Goal: Use online tool/utility: Utilize a website feature to perform a specific function

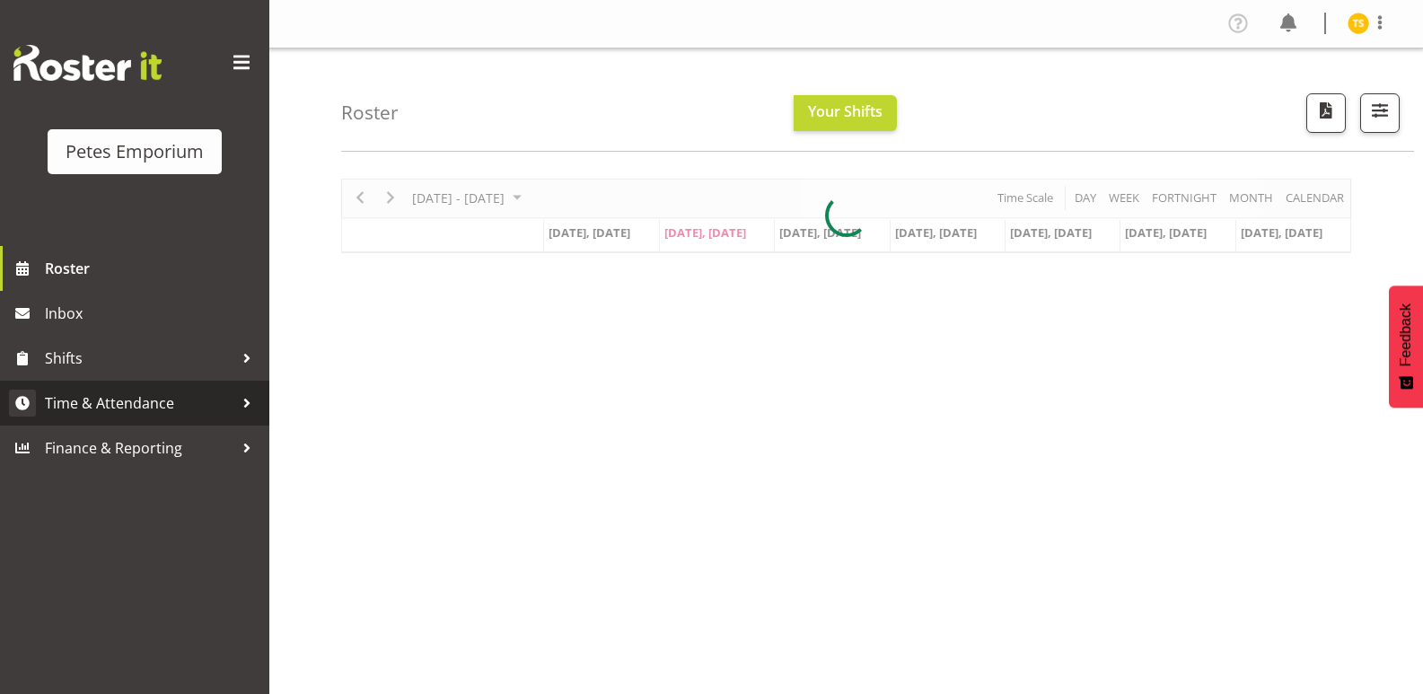
click at [119, 399] on span "Time & Attendance" at bounding box center [139, 403] width 189 height 27
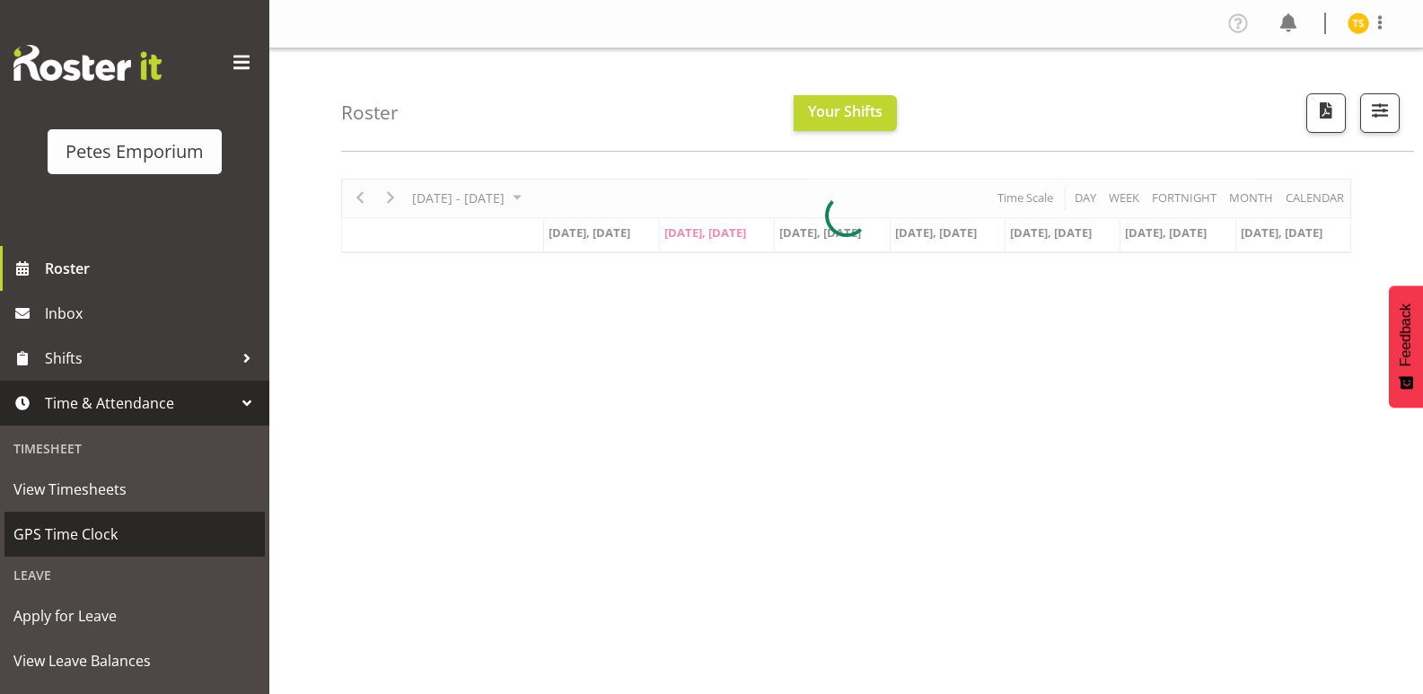
click at [83, 524] on span "GPS Time Clock" at bounding box center [134, 534] width 242 height 27
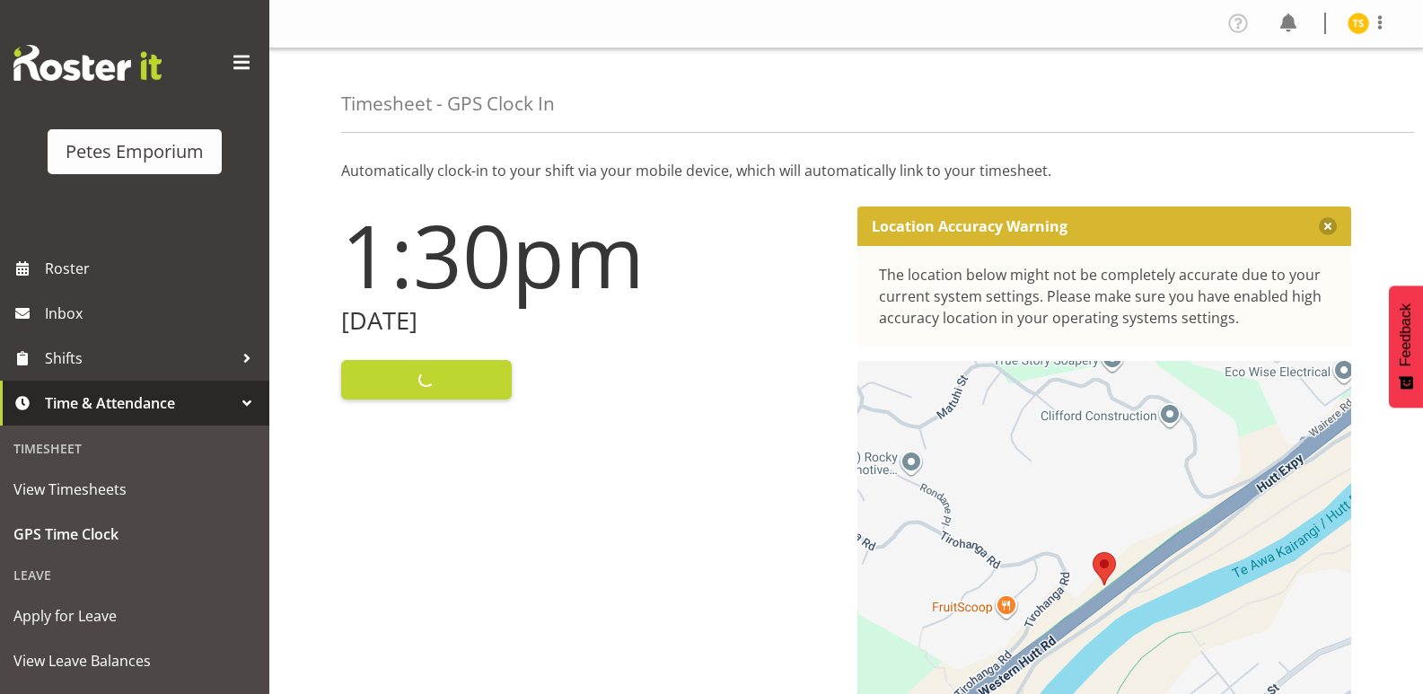
click at [405, 394] on div "Clock In" at bounding box center [588, 377] width 495 height 43
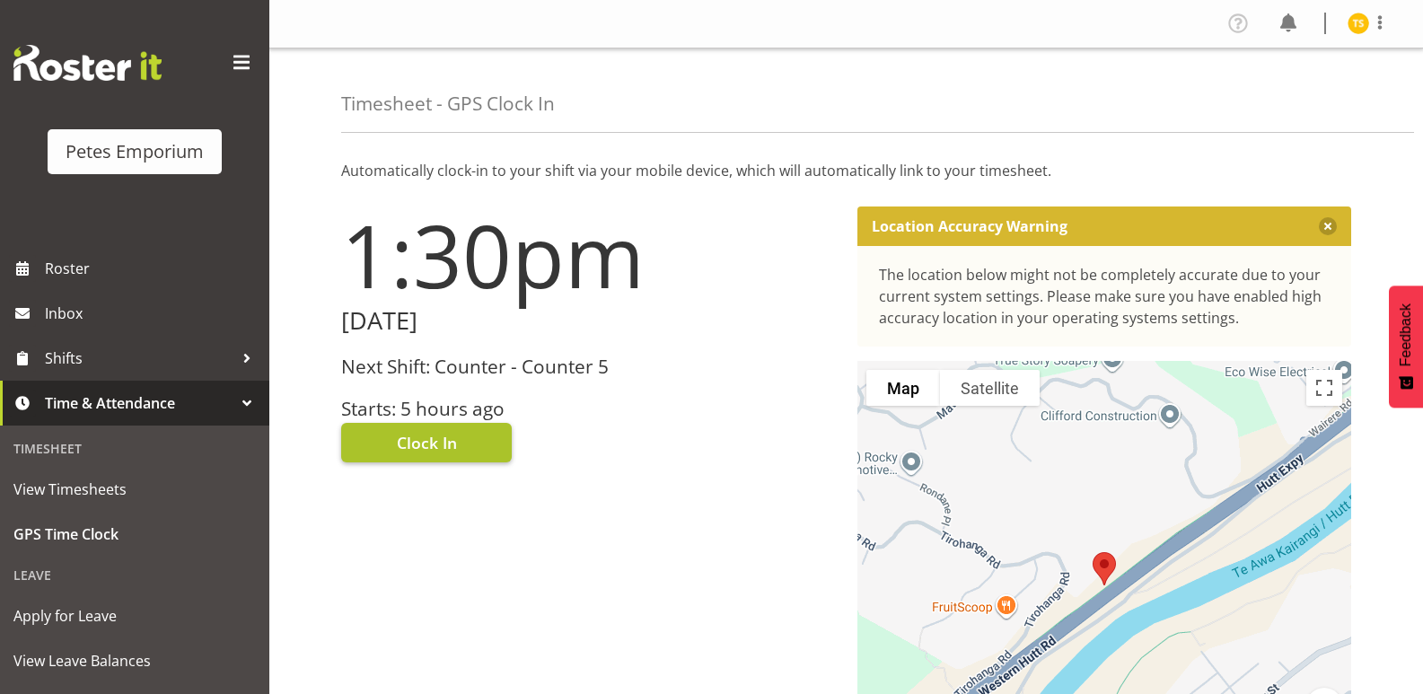
click at [409, 436] on span "Clock In" at bounding box center [427, 442] width 60 height 23
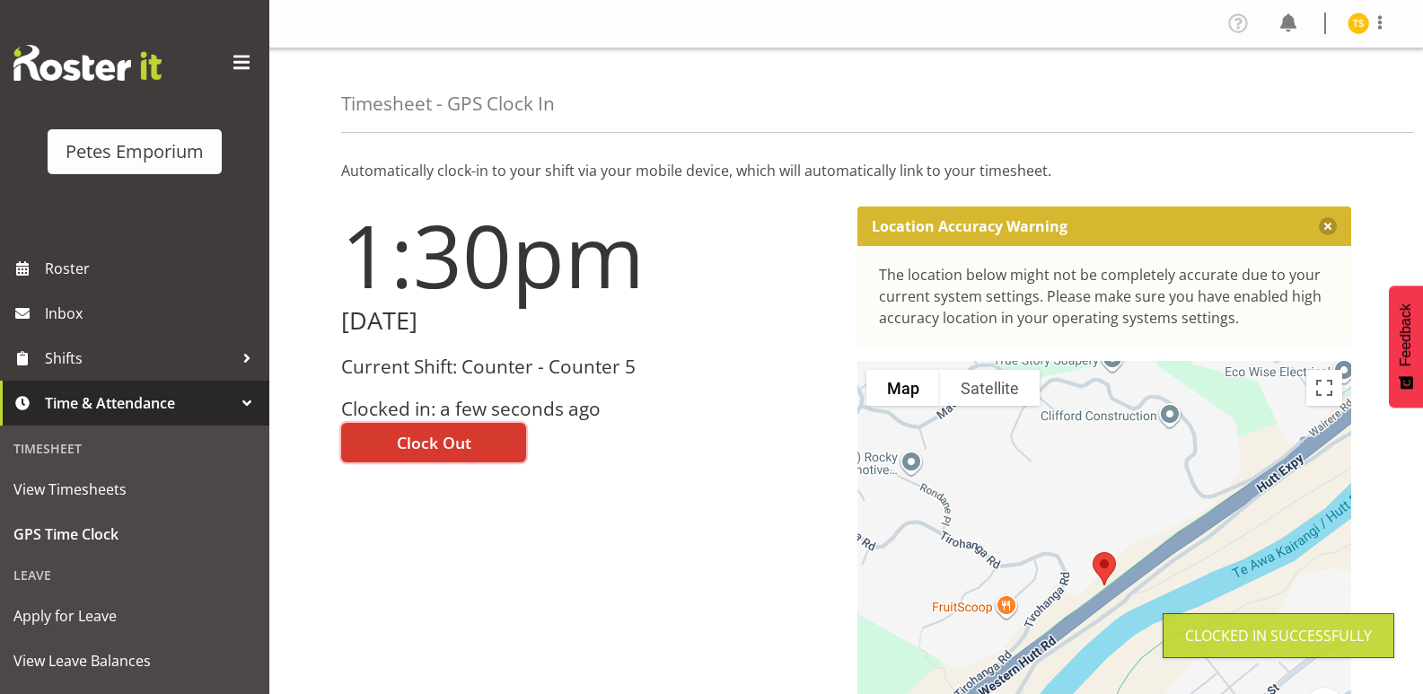
click at [1352, 16] on img at bounding box center [1359, 24] width 22 height 22
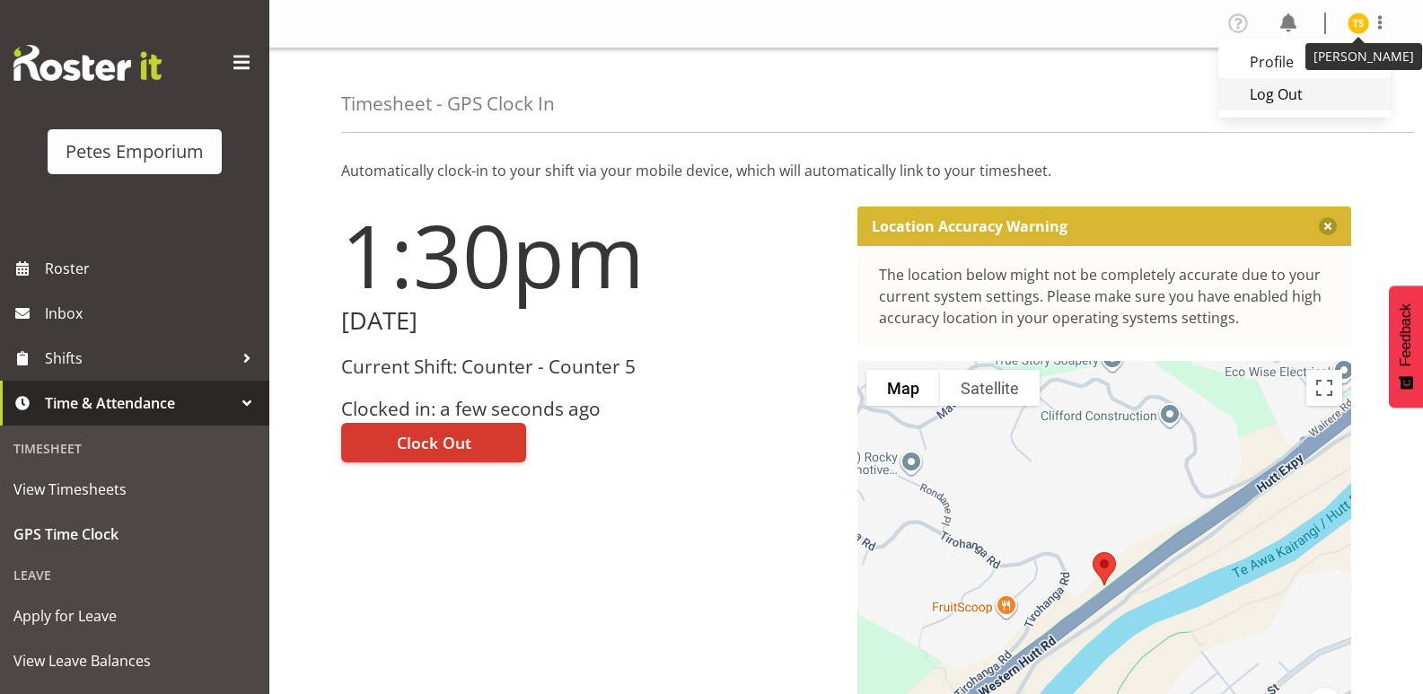
click at [1274, 95] on link "Log Out" at bounding box center [1304, 94] width 172 height 32
